Goal: Information Seeking & Learning: Learn about a topic

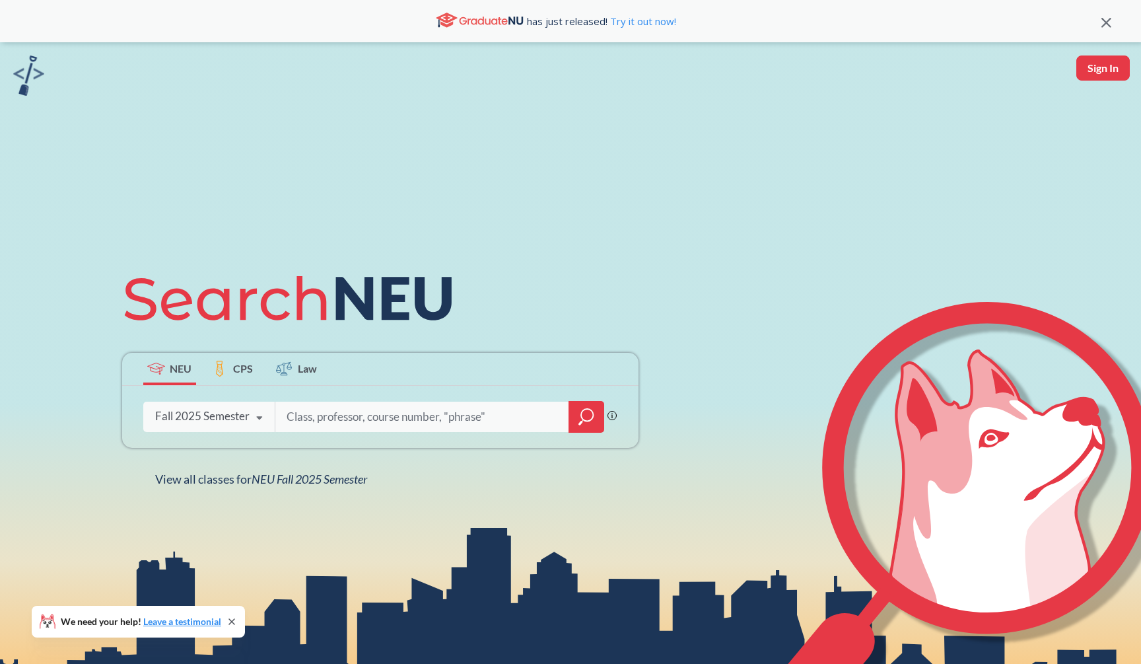
click at [576, 408] on div at bounding box center [587, 417] width 36 height 32
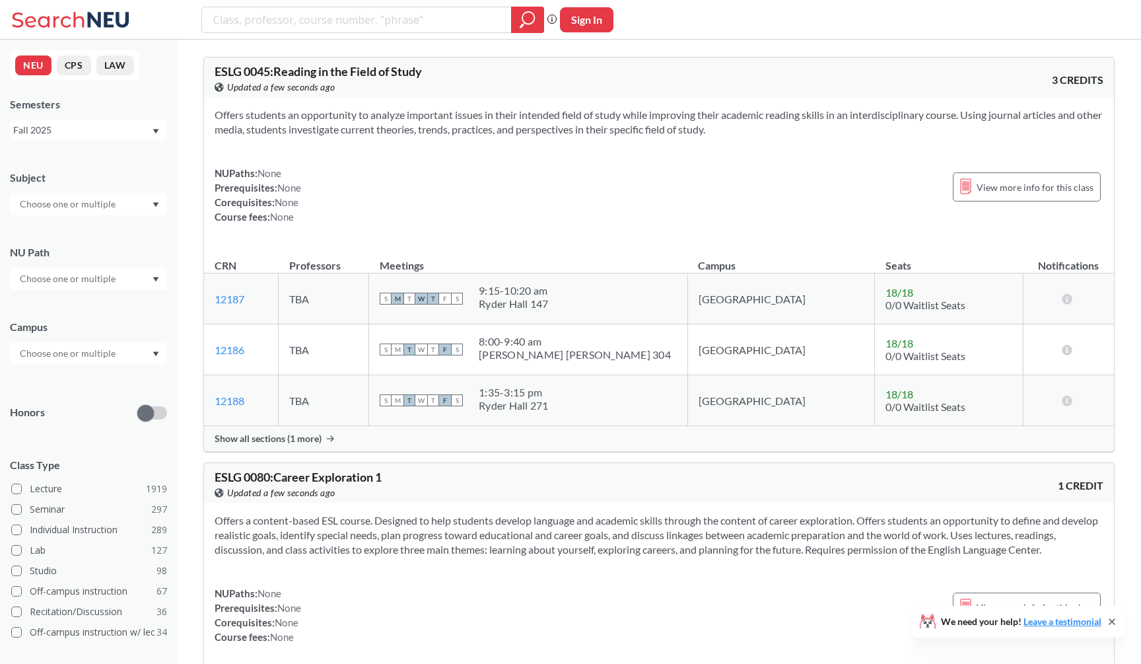
click at [105, 202] on input "text" at bounding box center [68, 204] width 111 height 16
click at [103, 223] on div "CS ( 115 )" at bounding box center [91, 227] width 149 height 15
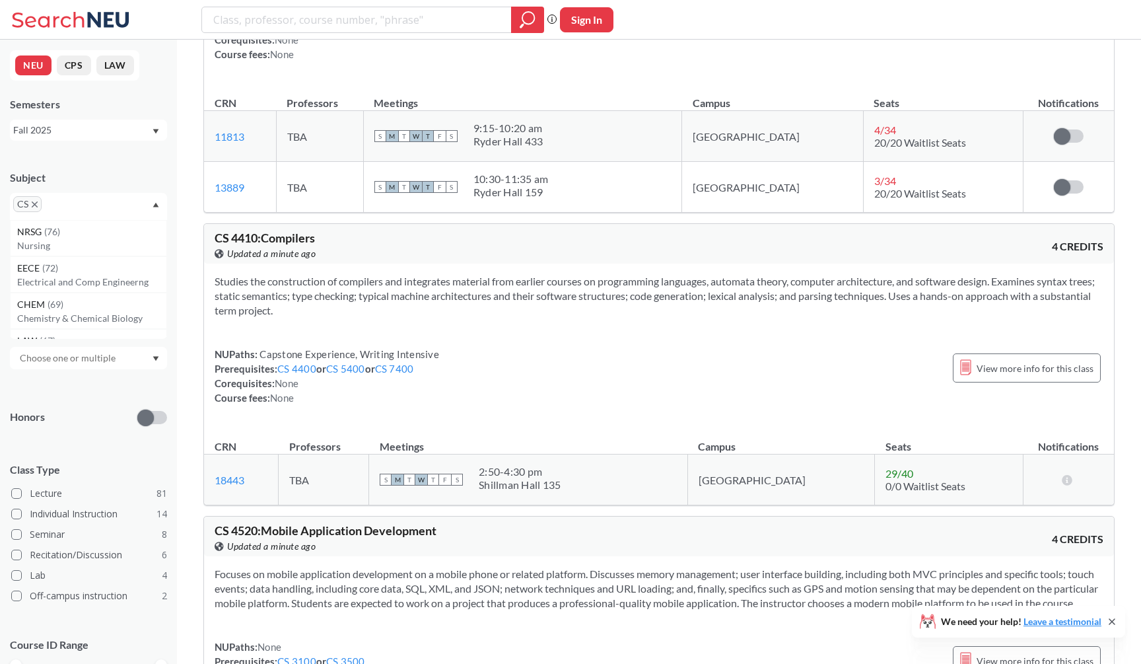
scroll to position [10707, 0]
click at [724, 263] on div "CS 4410 : Compilers View this course on Banner. Updated a minute ago 4 CREDITS" at bounding box center [659, 243] width 910 height 40
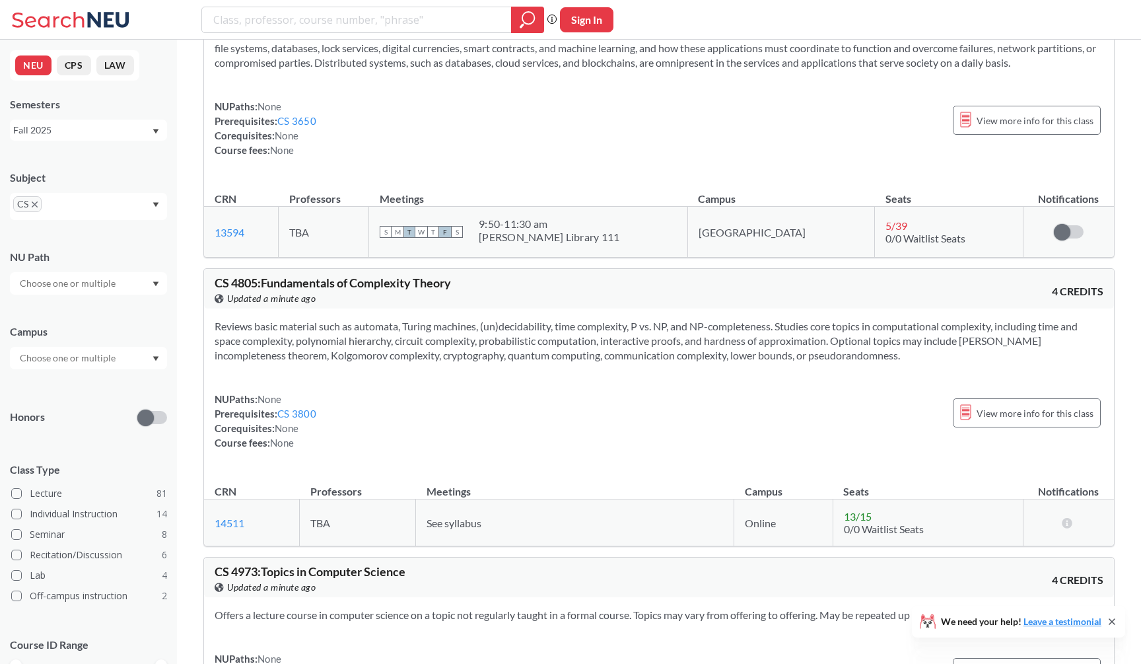
scroll to position [12718, 0]
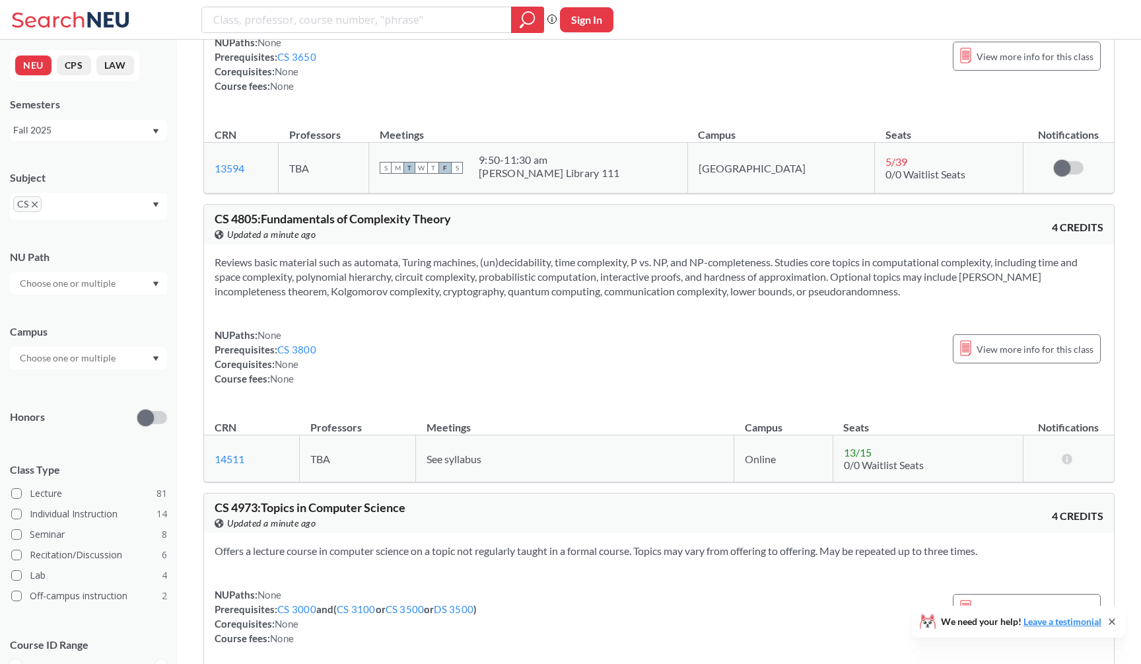
click at [36, 203] on icon "X to remove pill" at bounding box center [35, 204] width 6 height 6
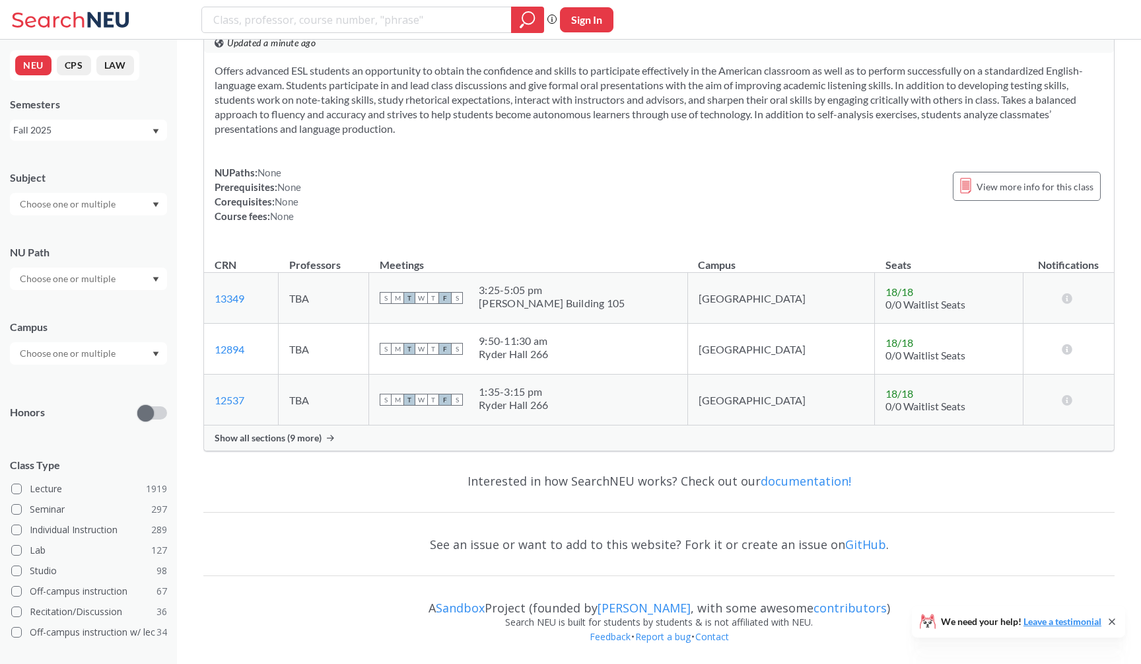
scroll to position [3777, 0]
click at [52, 203] on input "text" at bounding box center [68, 204] width 111 height 16
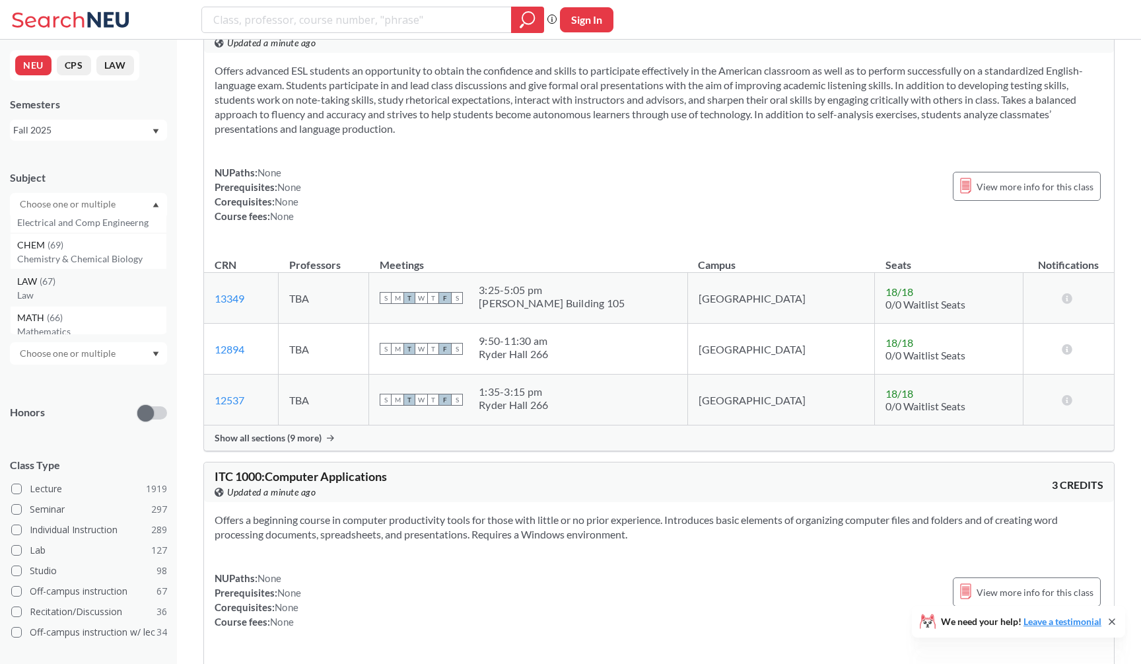
scroll to position [93, 0]
click at [71, 320] on div "MATH ( 66 )" at bounding box center [91, 315] width 149 height 15
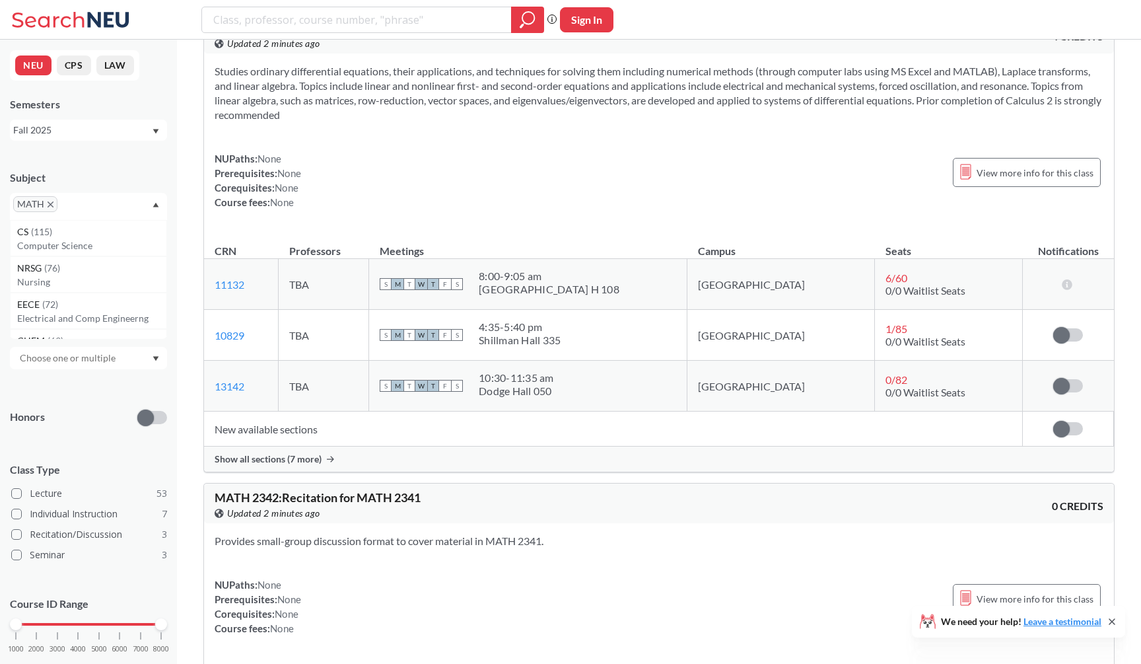
scroll to position [6166, 0]
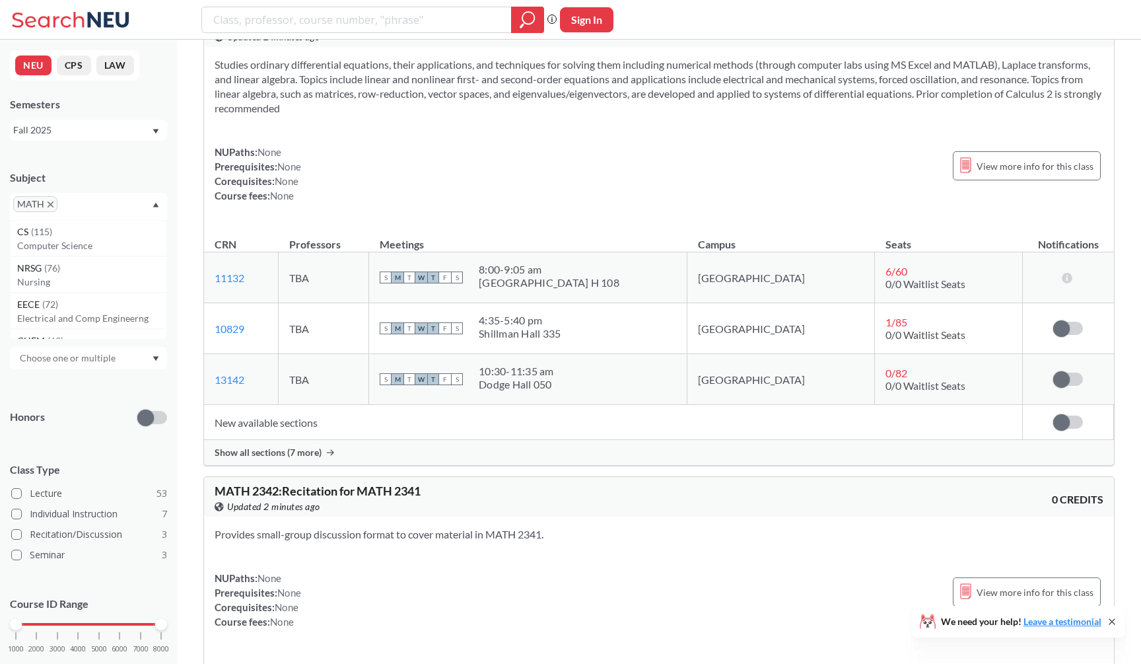
click at [402, 454] on div "Show all sections (7 more)" at bounding box center [659, 452] width 910 height 25
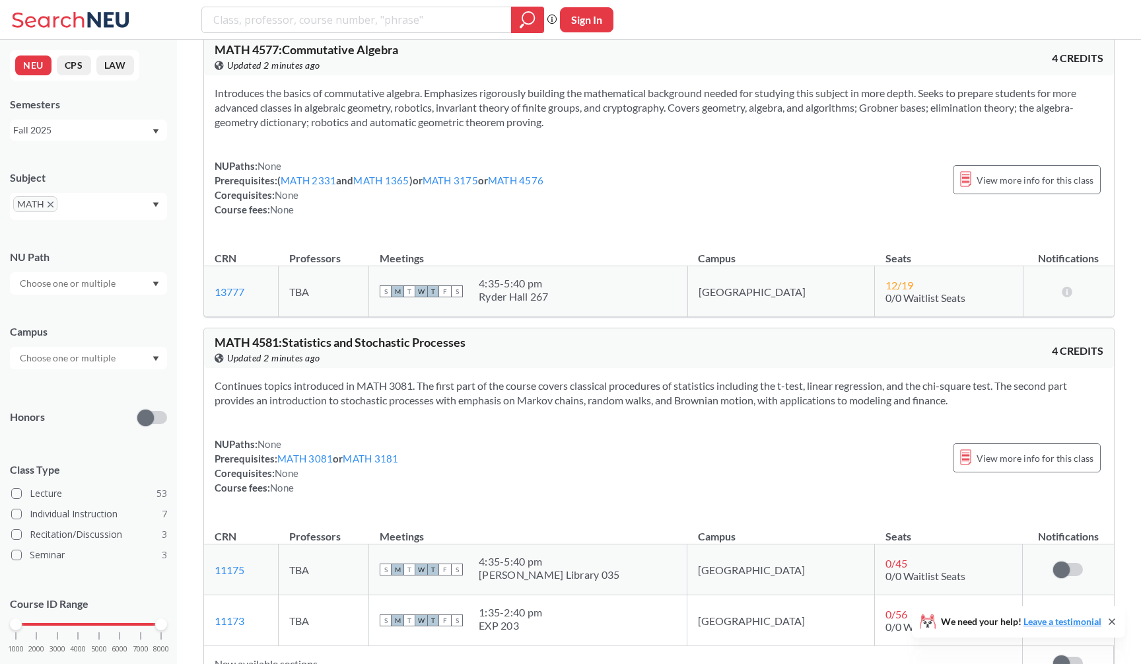
scroll to position [11931, 0]
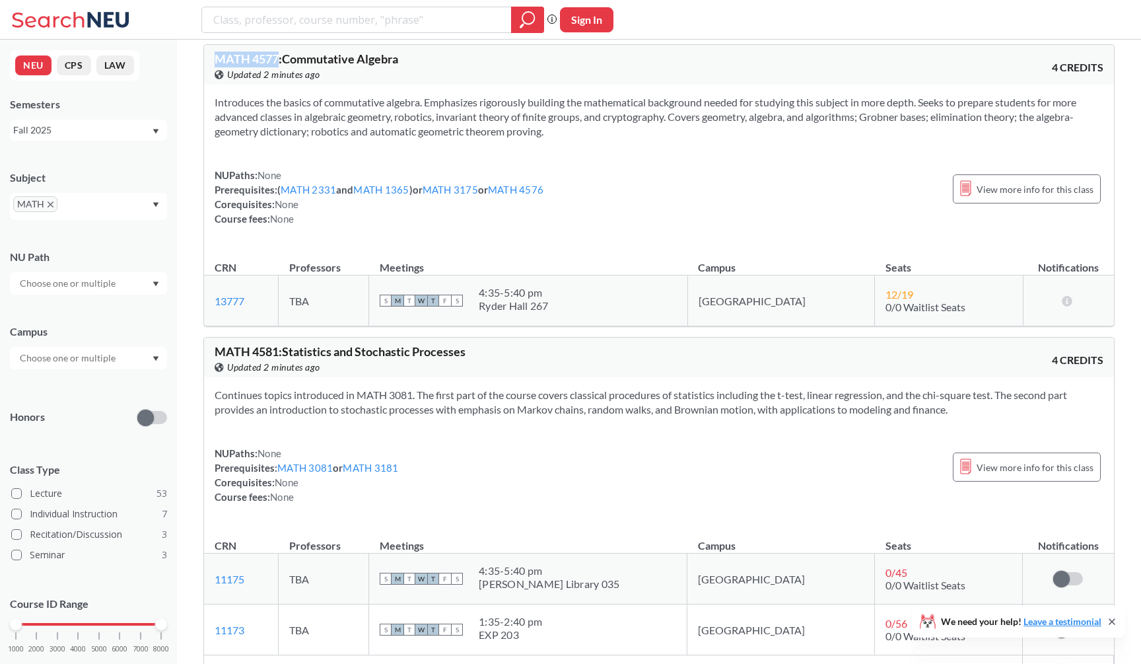
drag, startPoint x: 277, startPoint y: 75, endPoint x: 217, endPoint y: 77, distance: 60.8
click at [217, 66] on span "MATH 4577 : Commutative Algebra" at bounding box center [307, 59] width 184 height 15
copy span "MATH 4577"
click at [250, 82] on div "MATH 4577 : Commutative Algebra View this course on Banner. Updated 4 minutes a…" at bounding box center [437, 67] width 445 height 29
drag, startPoint x: 213, startPoint y: 72, endPoint x: 279, endPoint y: 73, distance: 66.1
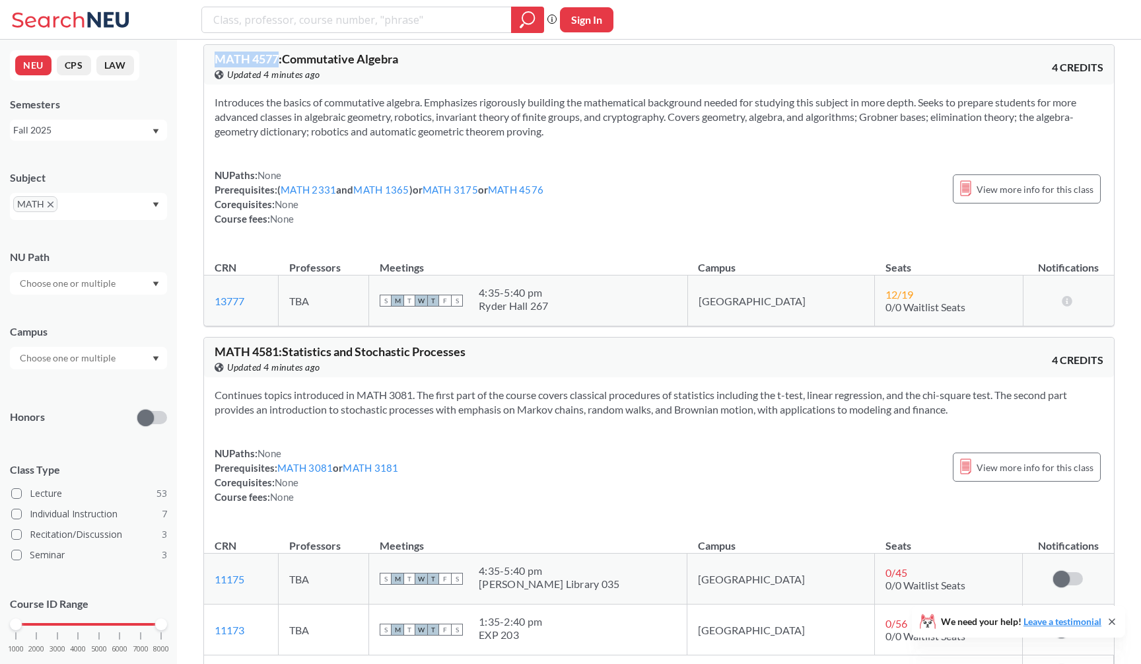
click at [279, 73] on div "MATH 4577 : Commutative Algebra View this course on Banner. Updated 4 minutes a…" at bounding box center [659, 65] width 910 height 40
copy span "MATH 4577"
click at [308, 17] on input "search" at bounding box center [357, 20] width 290 height 22
paste input "MATH 4577"
type input "MATH 4577"
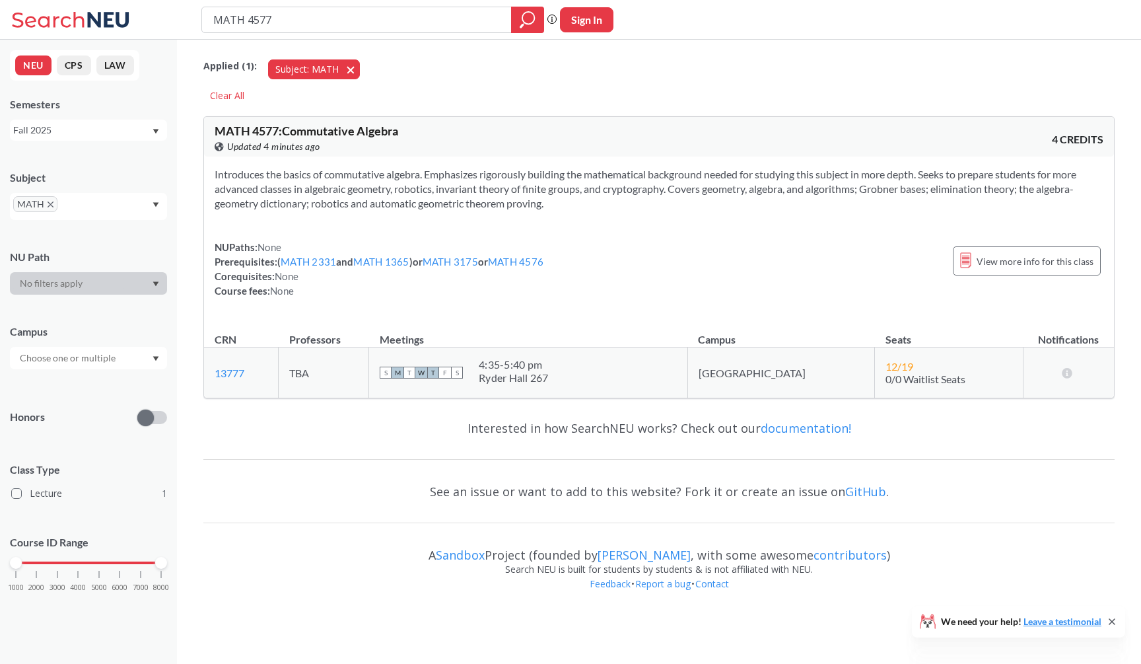
click at [350, 69] on button "Subject: MATH MATH" at bounding box center [314, 69] width 92 height 20
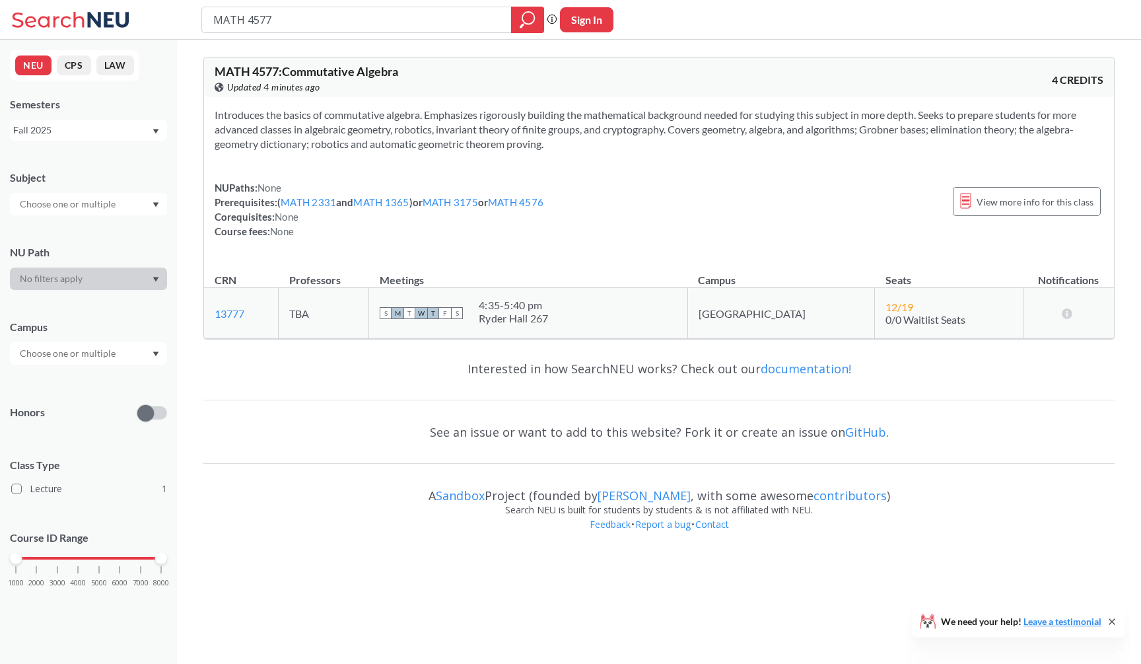
click at [157, 118] on div "Semesters Fall 2025" at bounding box center [88, 119] width 157 height 44
click at [151, 129] on div "Fall 2025" at bounding box center [82, 130] width 138 height 15
click at [90, 242] on div "Spring 2025" at bounding box center [88, 253] width 157 height 36
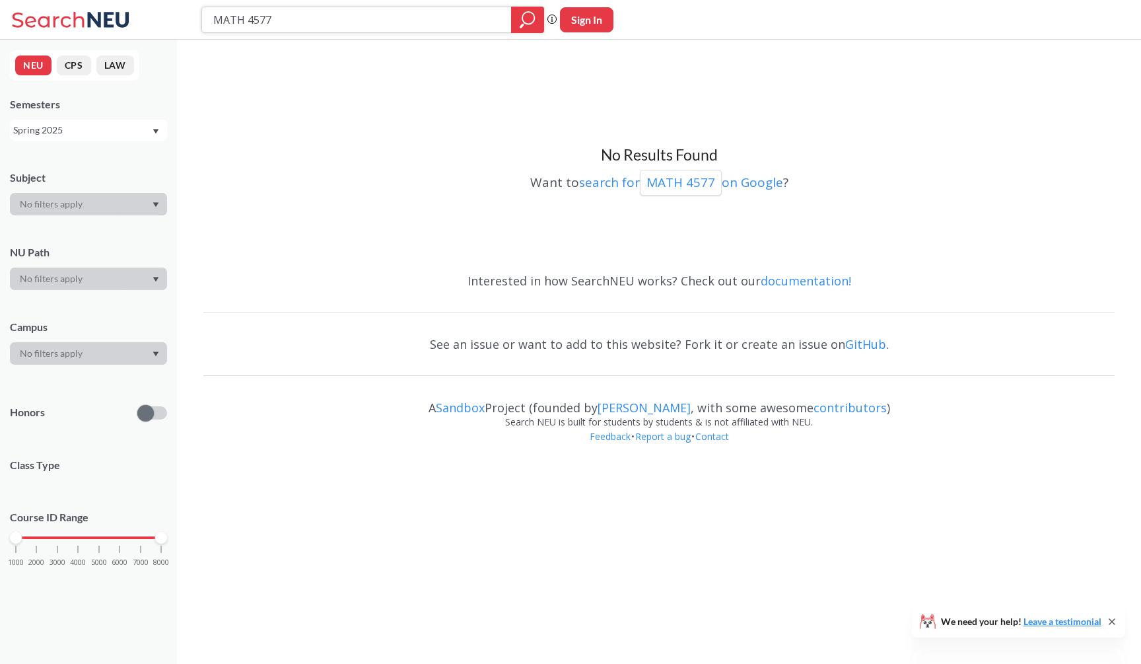
click at [352, 28] on input "MATH 4577" at bounding box center [357, 20] width 290 height 22
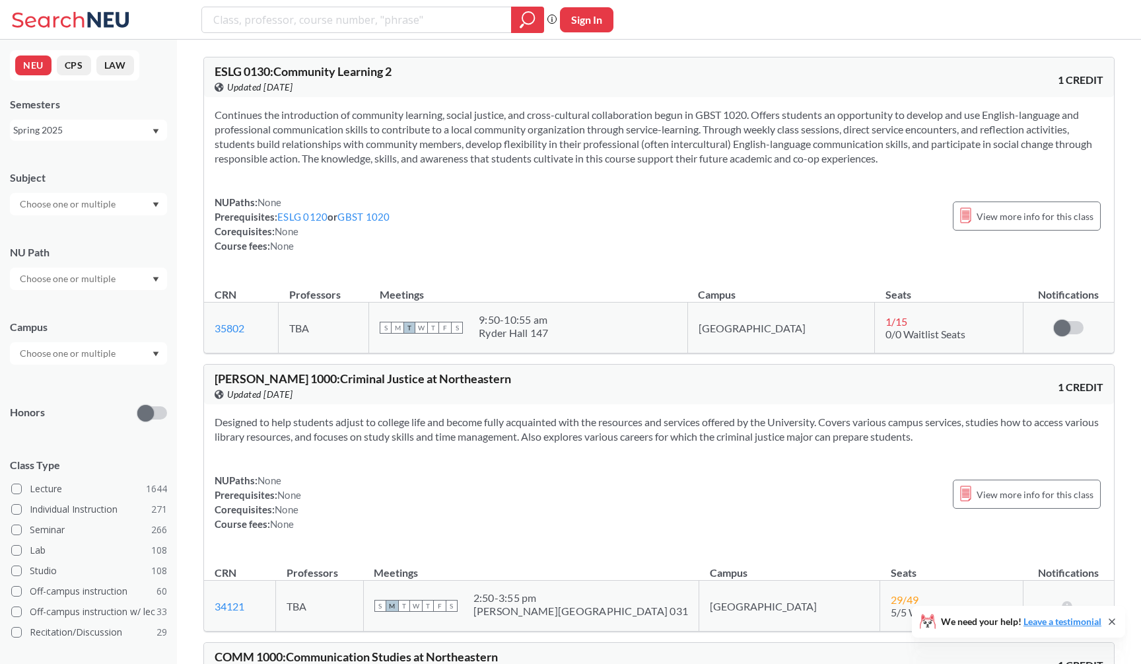
click at [115, 140] on div "Spring 2025" at bounding box center [88, 130] width 157 height 21
click at [112, 158] on div "Fall 2025" at bounding box center [91, 159] width 149 height 15
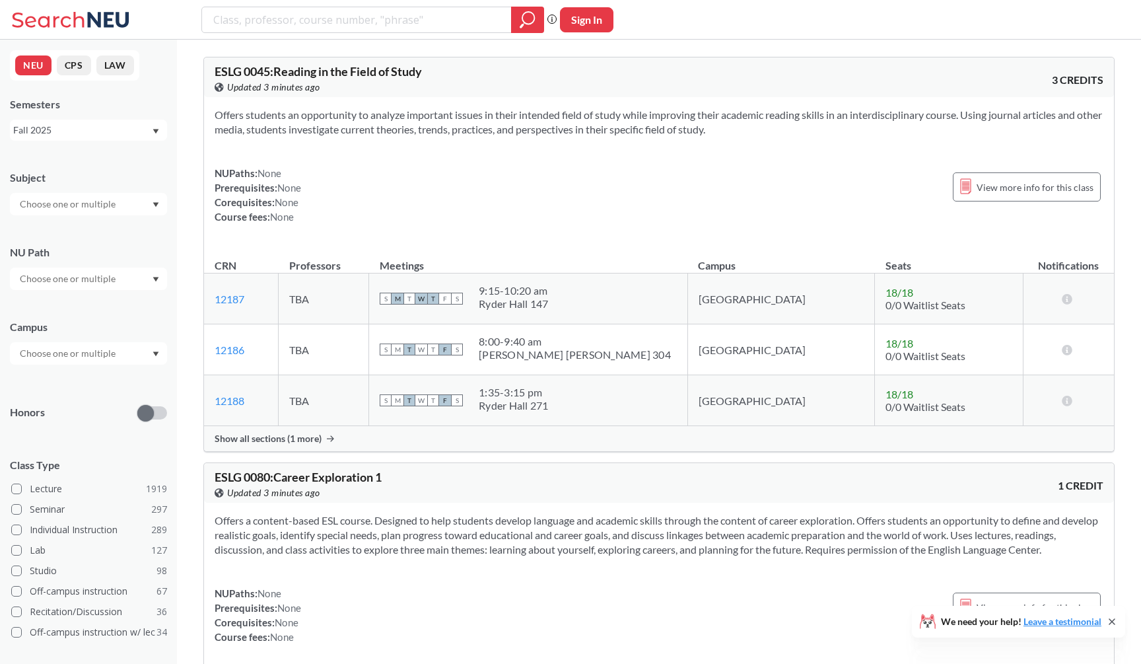
click at [120, 212] on div at bounding box center [88, 204] width 157 height 22
click at [96, 290] on div "MATH ( 66 )" at bounding box center [91, 292] width 149 height 15
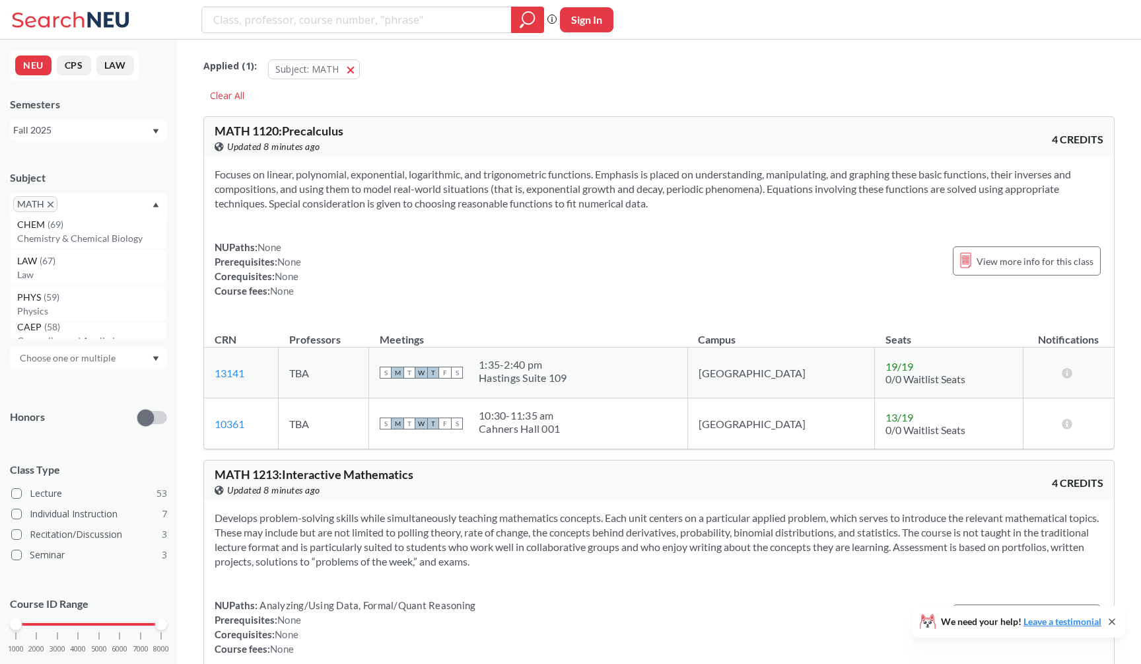
click at [346, 260] on div "NUPaths: None Prerequisites: None Corequisites: None Course fees: None View mor…" at bounding box center [659, 269] width 889 height 58
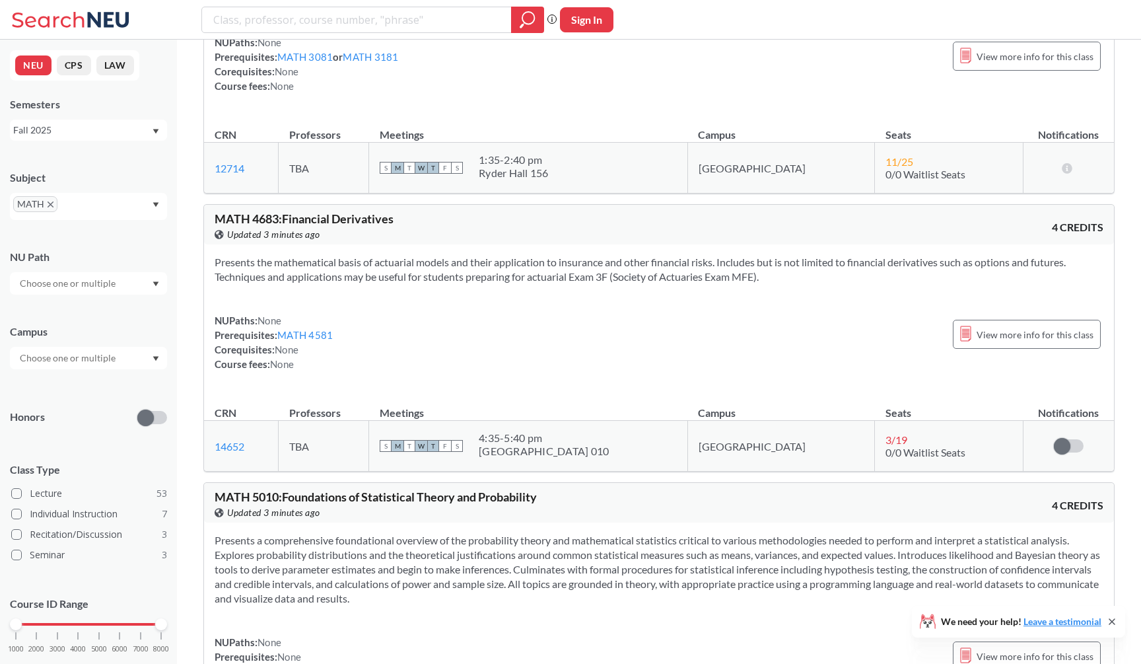
scroll to position [12986, 0]
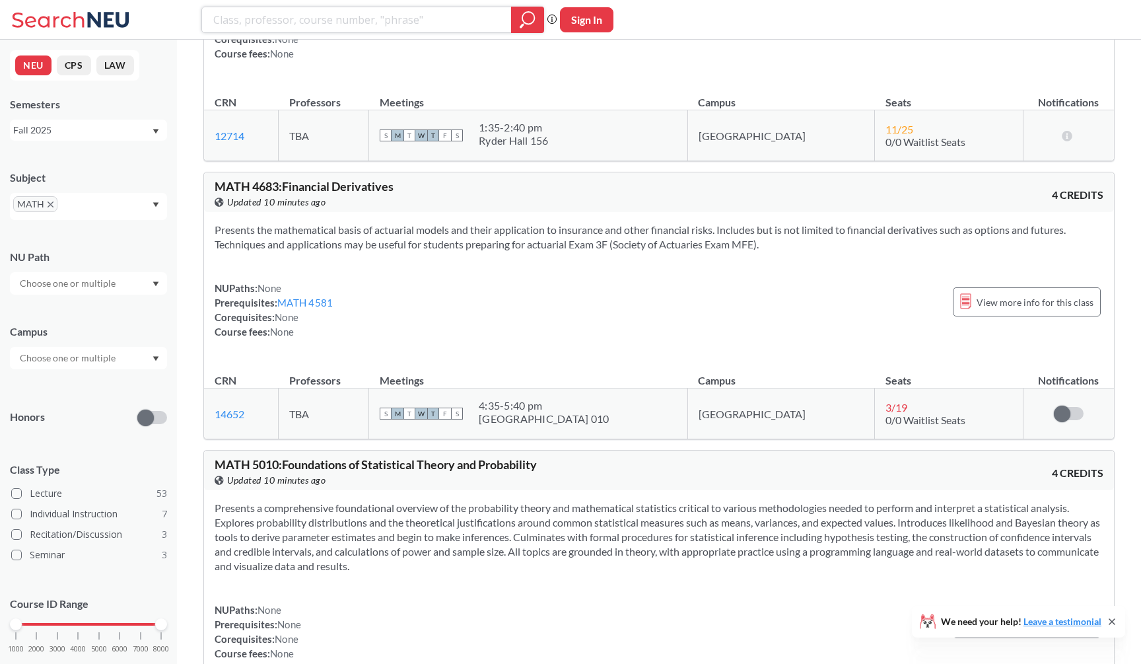
click at [291, 19] on input "search" at bounding box center [357, 20] width 290 height 22
type input "group theory"
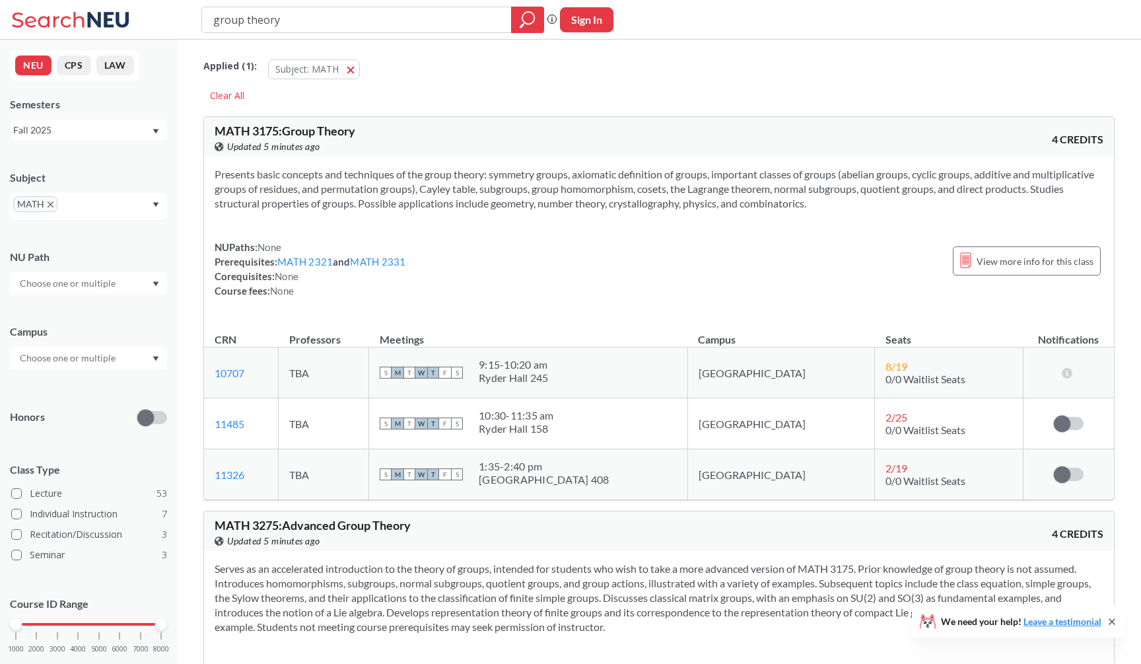
click at [316, 143] on span "Updated 5 minutes ago" at bounding box center [273, 146] width 93 height 15
click at [459, 244] on div "NUPaths: None Prerequisites: MATH 2321 and MATH 2331 Corequisites: None Course …" at bounding box center [659, 269] width 889 height 58
click at [539, 293] on div "NUPaths: None Prerequisites: MATH 2321 and MATH 2331 Corequisites: None Course …" at bounding box center [659, 269] width 889 height 58
